Goal: Find specific page/section: Locate a particular part of the current website

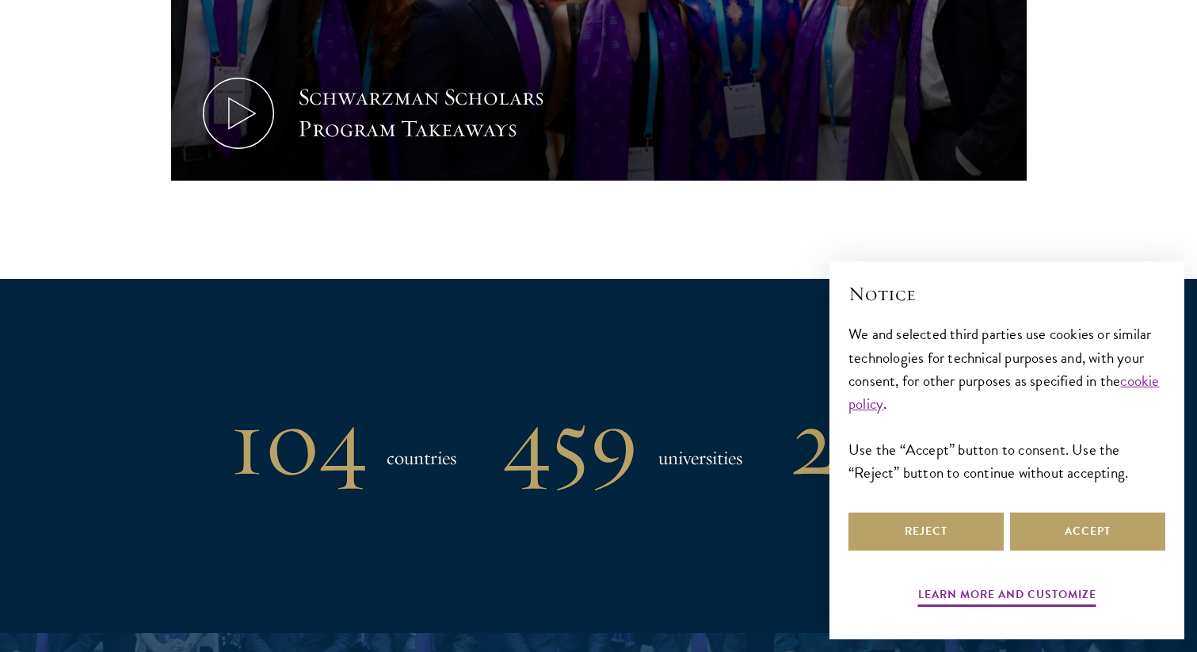
scroll to position [1194, 0]
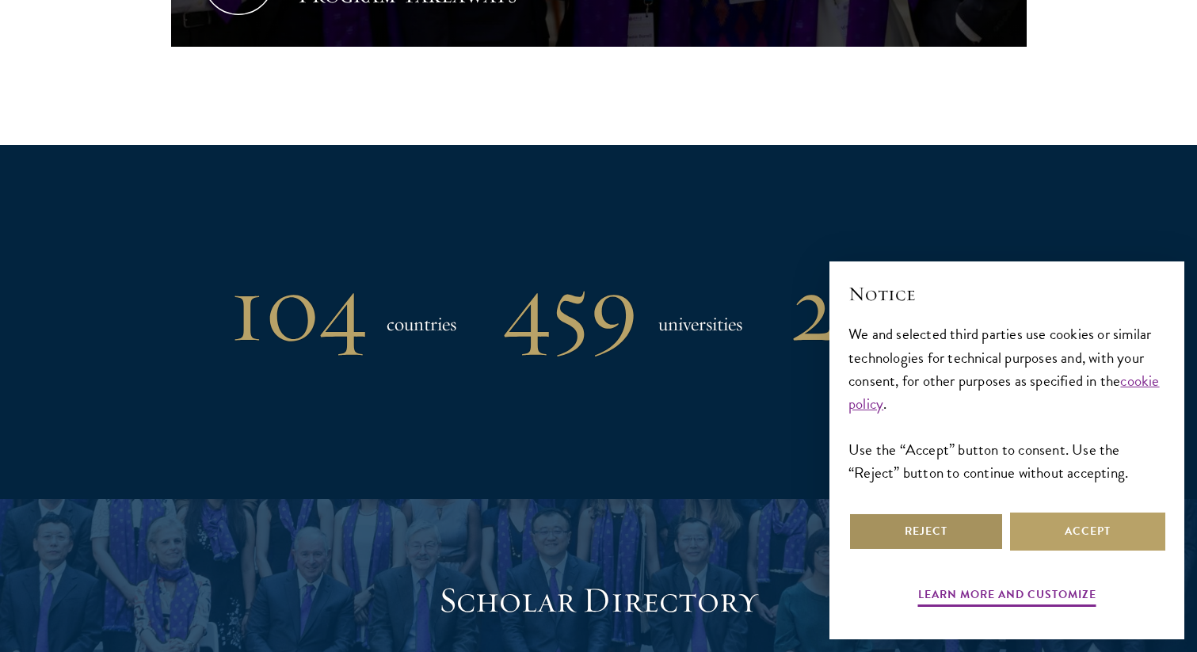
click at [937, 537] on button "Reject" at bounding box center [925, 531] width 155 height 38
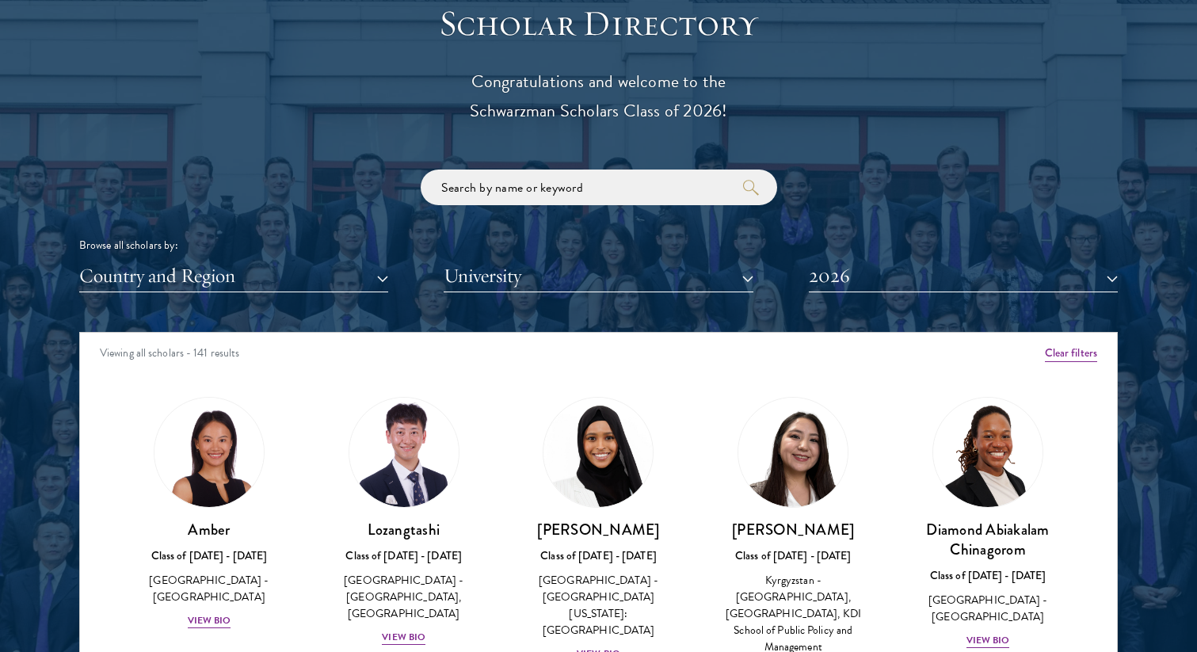
scroll to position [1798, 0]
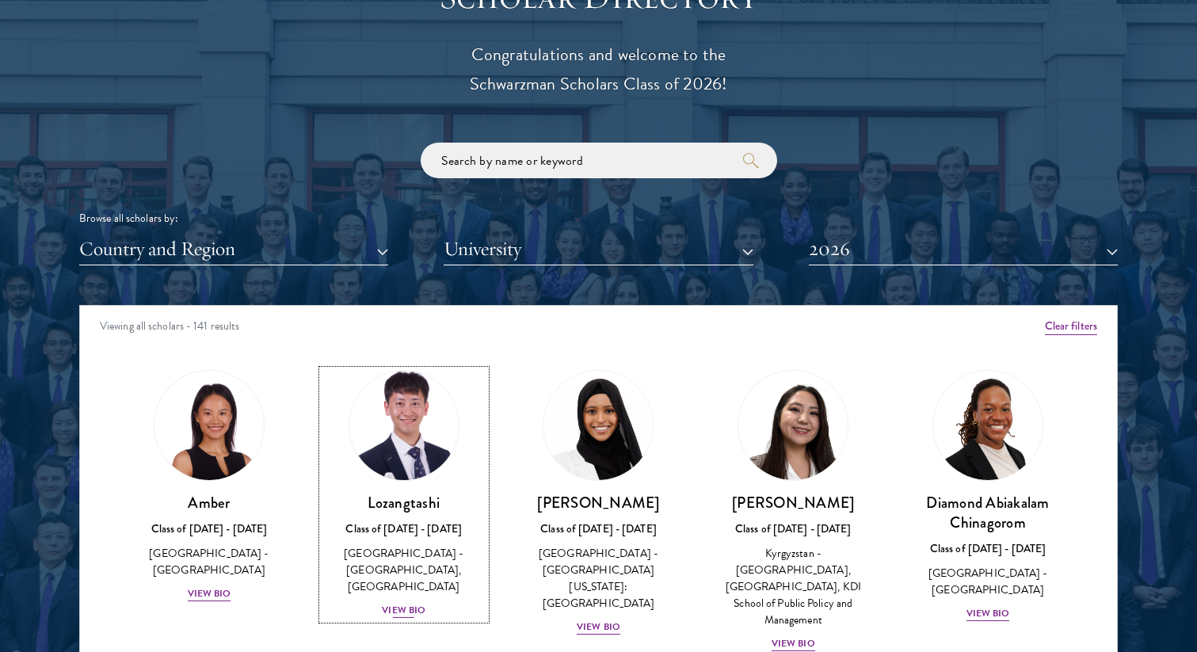
click at [457, 436] on img at bounding box center [404, 425] width 120 height 120
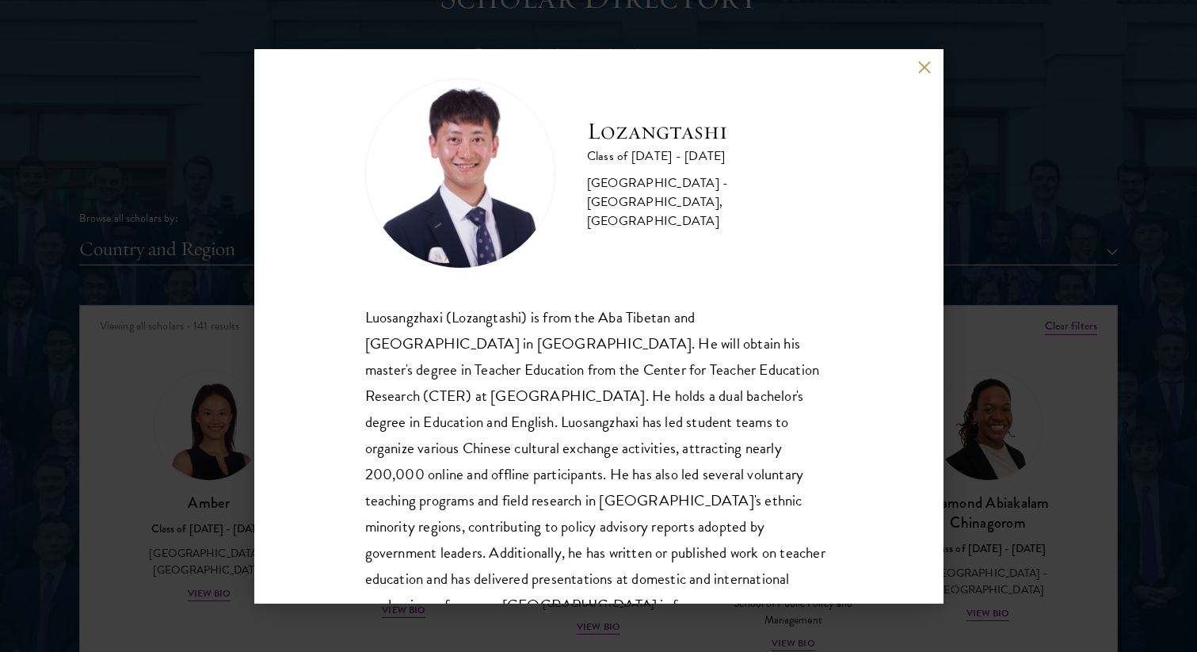
scroll to position [54, 0]
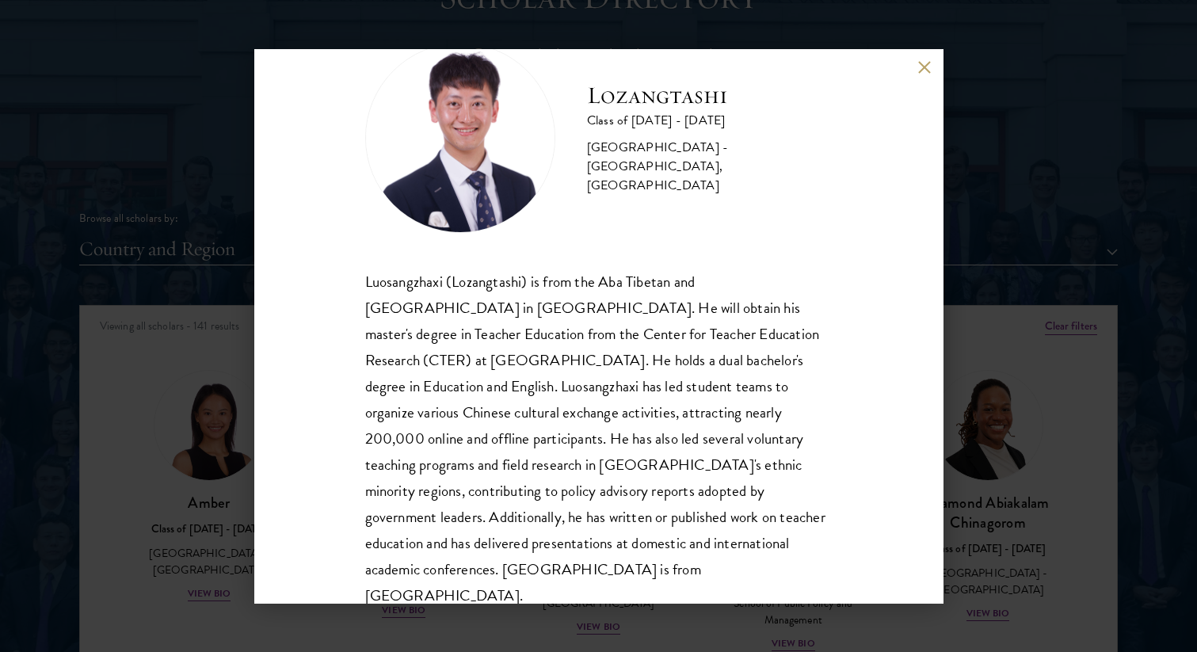
click at [925, 68] on button at bounding box center [924, 67] width 13 height 13
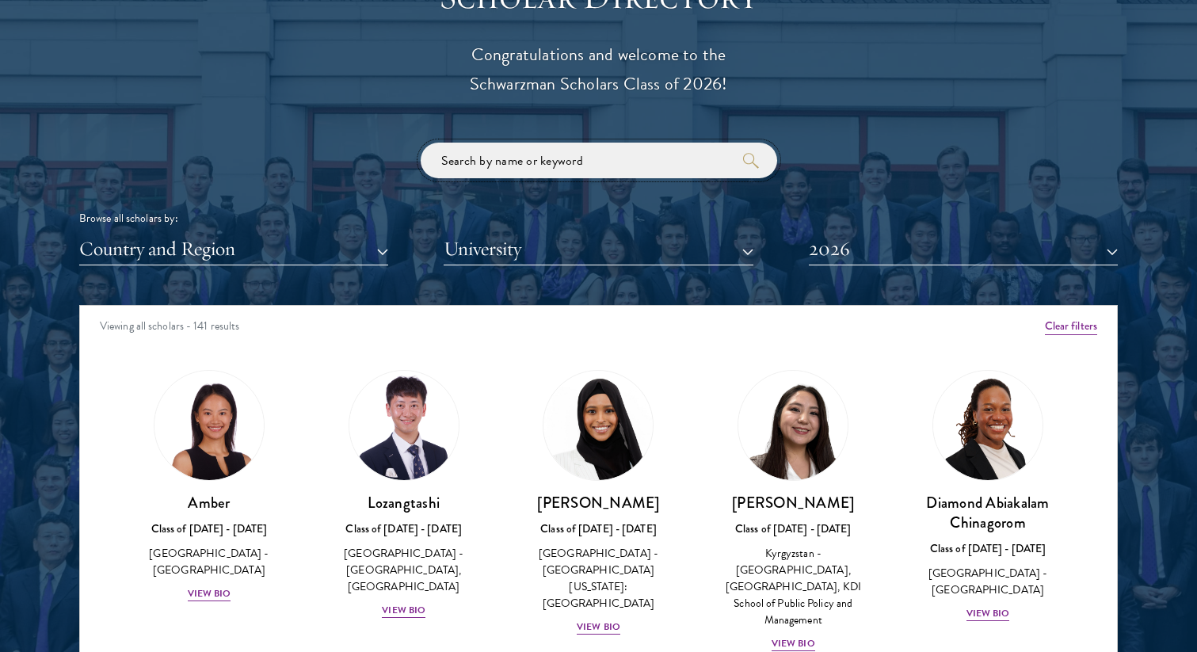
click at [653, 154] on input "search" at bounding box center [599, 161] width 356 height 36
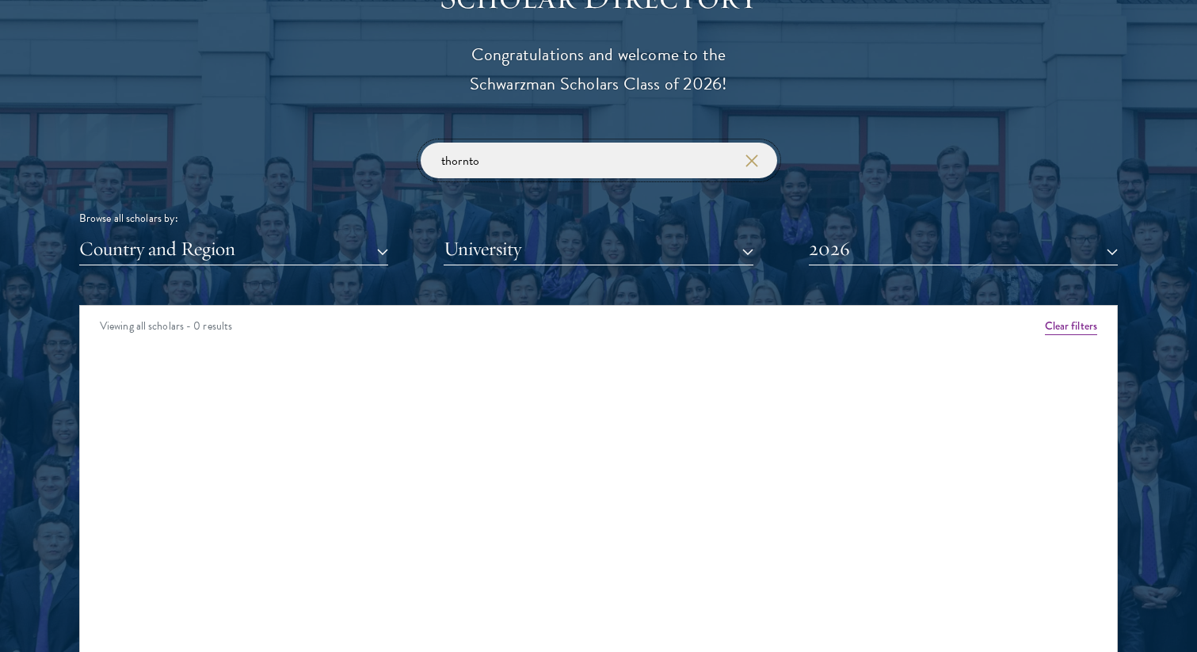
type input "thornto"
click at [937, 260] on button "2026" at bounding box center [963, 249] width 309 height 32
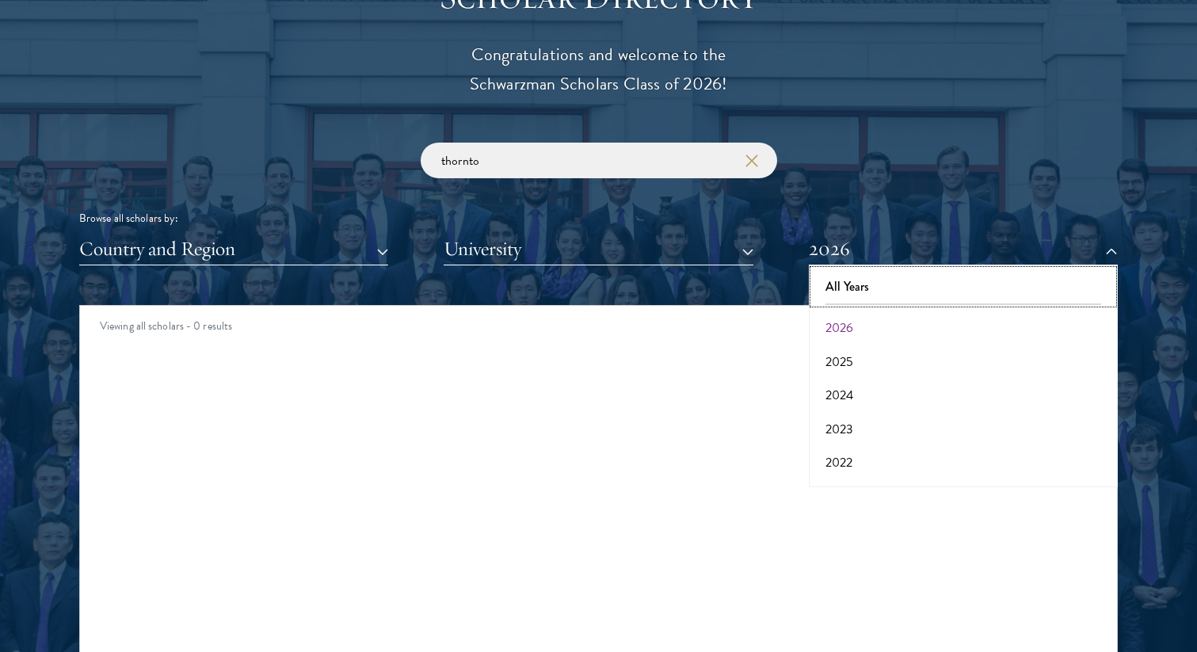
click at [931, 287] on button "All Years" at bounding box center [962, 286] width 299 height 33
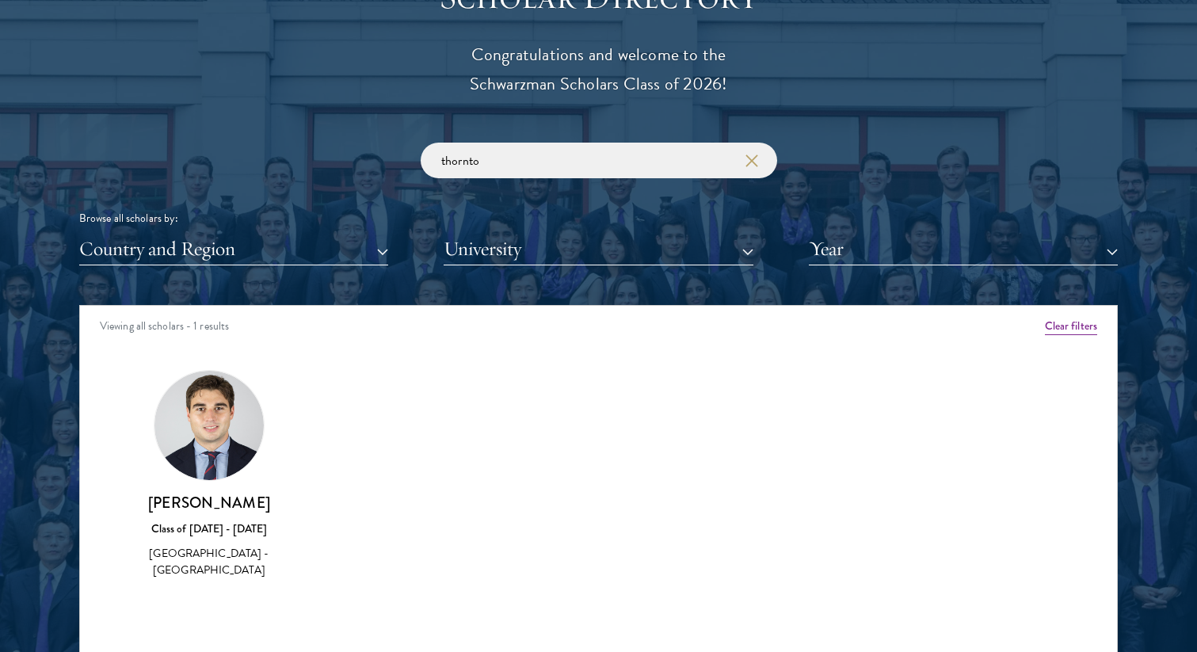
click at [242, 442] on img at bounding box center [208, 425] width 109 height 109
click at [224, 559] on div "[GEOGRAPHIC_DATA] - [GEOGRAPHIC_DATA]" at bounding box center [209, 561] width 163 height 33
drag, startPoint x: 303, startPoint y: 505, endPoint x: 133, endPoint y: 506, distance: 169.5
click at [133, 506] on div "[PERSON_NAME] Class of [DATE] - [DATE] [GEOGRAPHIC_DATA] - [GEOGRAPHIC_DATA]" at bounding box center [209, 475] width 195 height 242
